Goal: Information Seeking & Learning: Learn about a topic

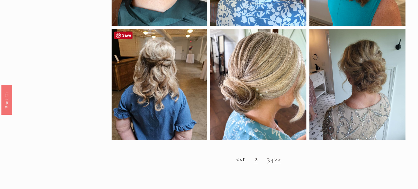
scroll to position [404, 0]
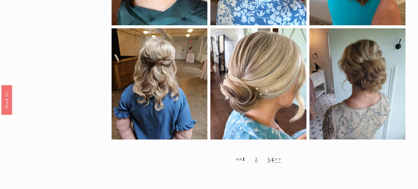
click at [254, 162] on link "2" at bounding box center [255, 158] width 3 height 9
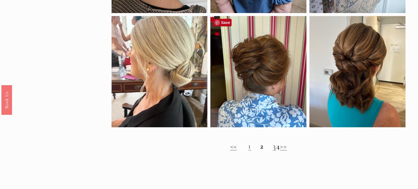
scroll to position [418, 0]
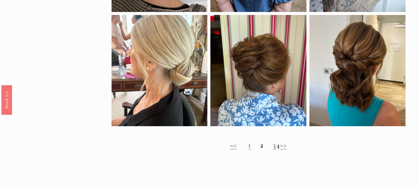
click at [272, 148] on link "3" at bounding box center [273, 144] width 3 height 9
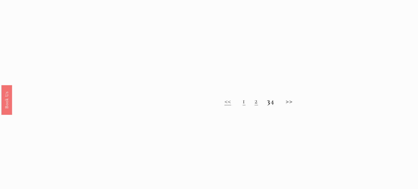
scroll to position [452, 0]
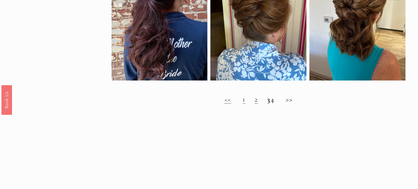
click at [276, 101] on h2 "<< 1 2 3 4 >>" at bounding box center [258, 99] width 294 height 9
click at [275, 101] on h2 "<< 1 2 3 4 >>" at bounding box center [258, 99] width 294 height 9
click at [293, 101] on h2 "<< 1 2 3 4 >>" at bounding box center [258, 99] width 294 height 9
